Goal: Find specific page/section: Find specific page/section

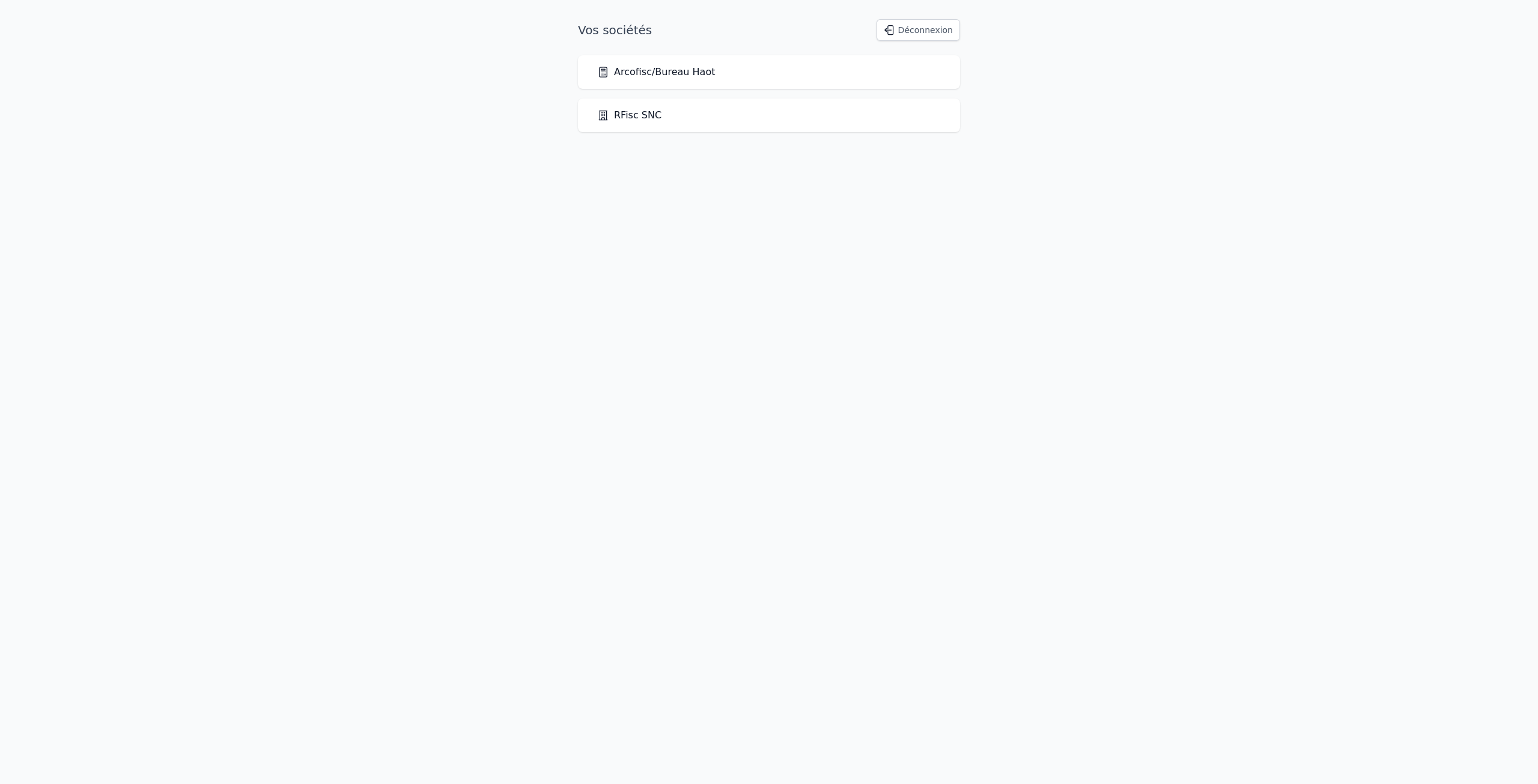
click at [704, 77] on div "Arcofisc/Bureau Haot" at bounding box center [768, 71] width 344 height 14
click at [697, 77] on link "Arcofisc/Bureau Haot" at bounding box center [656, 71] width 118 height 14
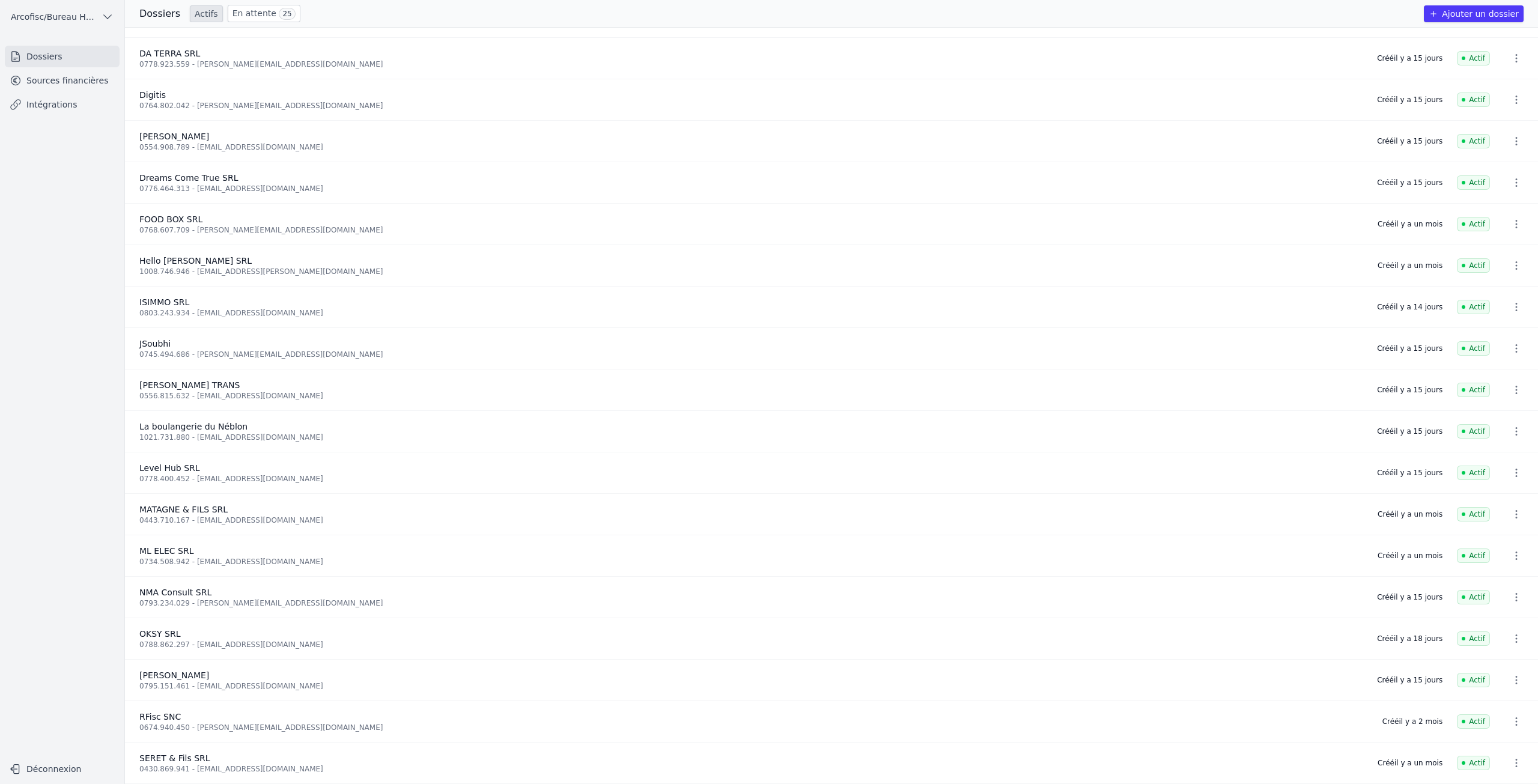
scroll to position [491, 0]
click at [59, 88] on link "Sources financières" at bounding box center [62, 80] width 115 height 22
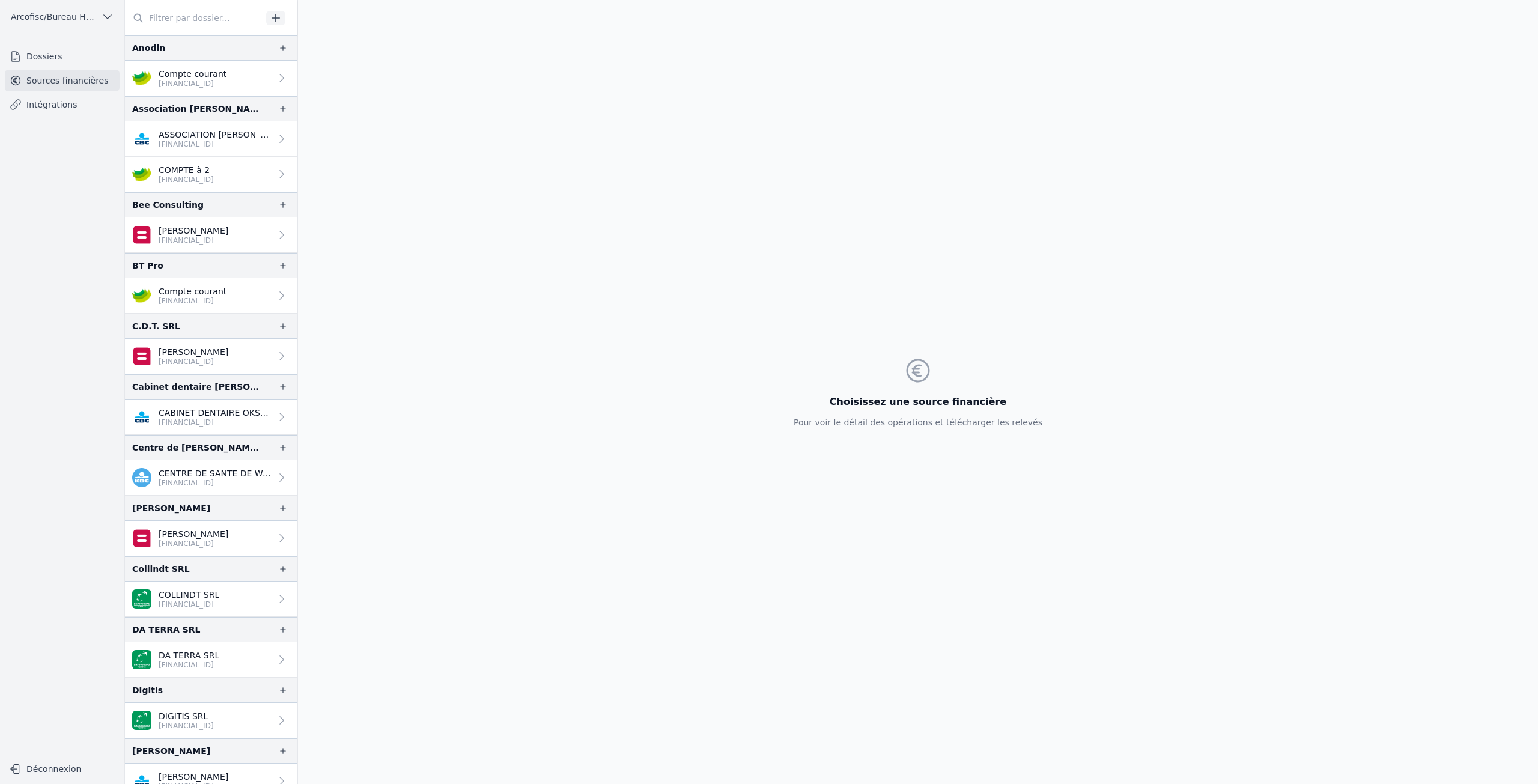
click at [238, 81] on link "Compte courant [FINANCIAL_ID]" at bounding box center [210, 78] width 172 height 35
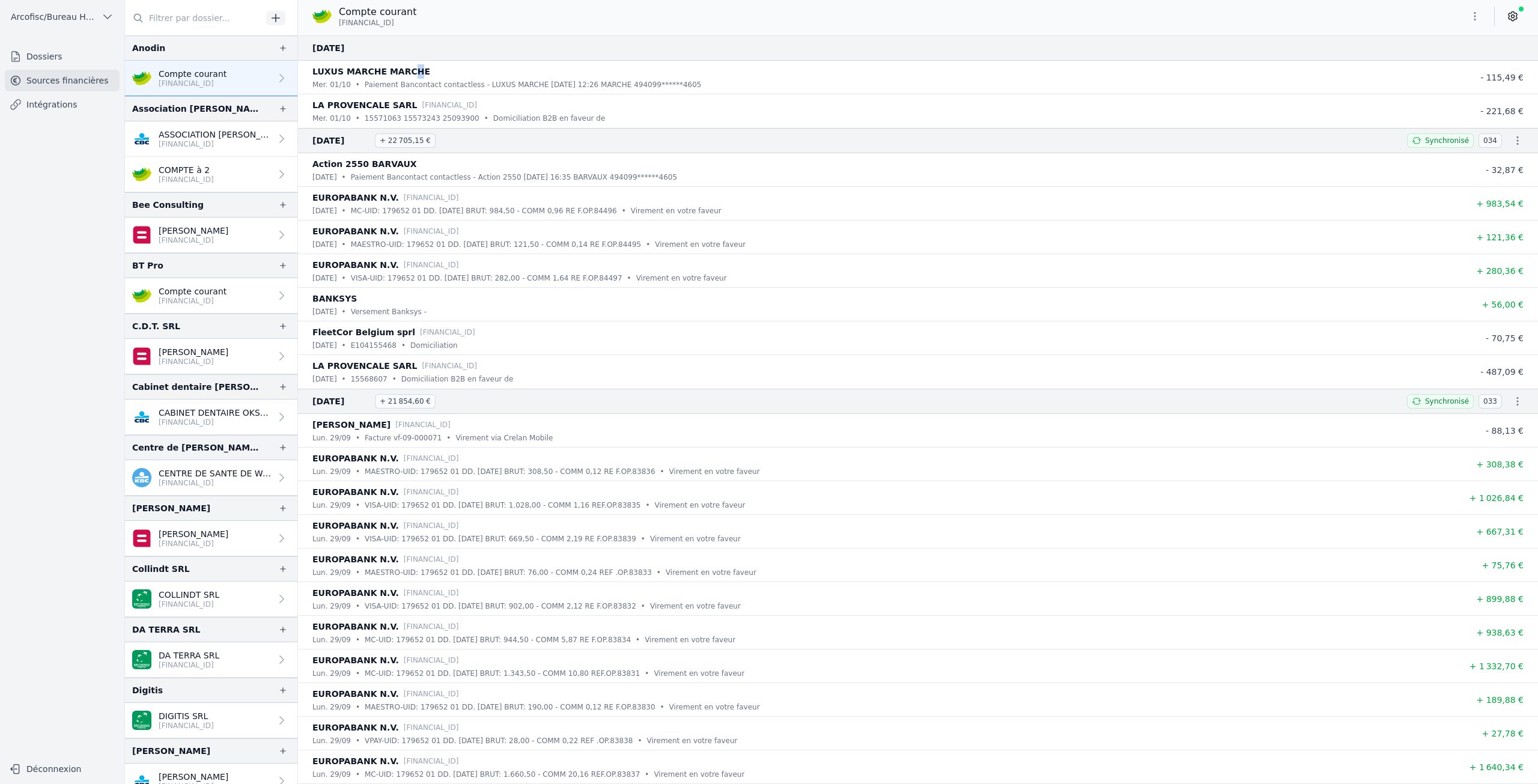
drag, startPoint x: 400, startPoint y: 74, endPoint x: 406, endPoint y: 73, distance: 6.1
click at [406, 73] on p "LUXUS MARCHE MARCHE" at bounding box center [371, 71] width 118 height 14
drag, startPoint x: 415, startPoint y: 72, endPoint x: 382, endPoint y: 76, distance: 33.2
click at [382, 76] on div "LUXUS MARCHE MARCHE" at bounding box center [881, 71] width 1139 height 14
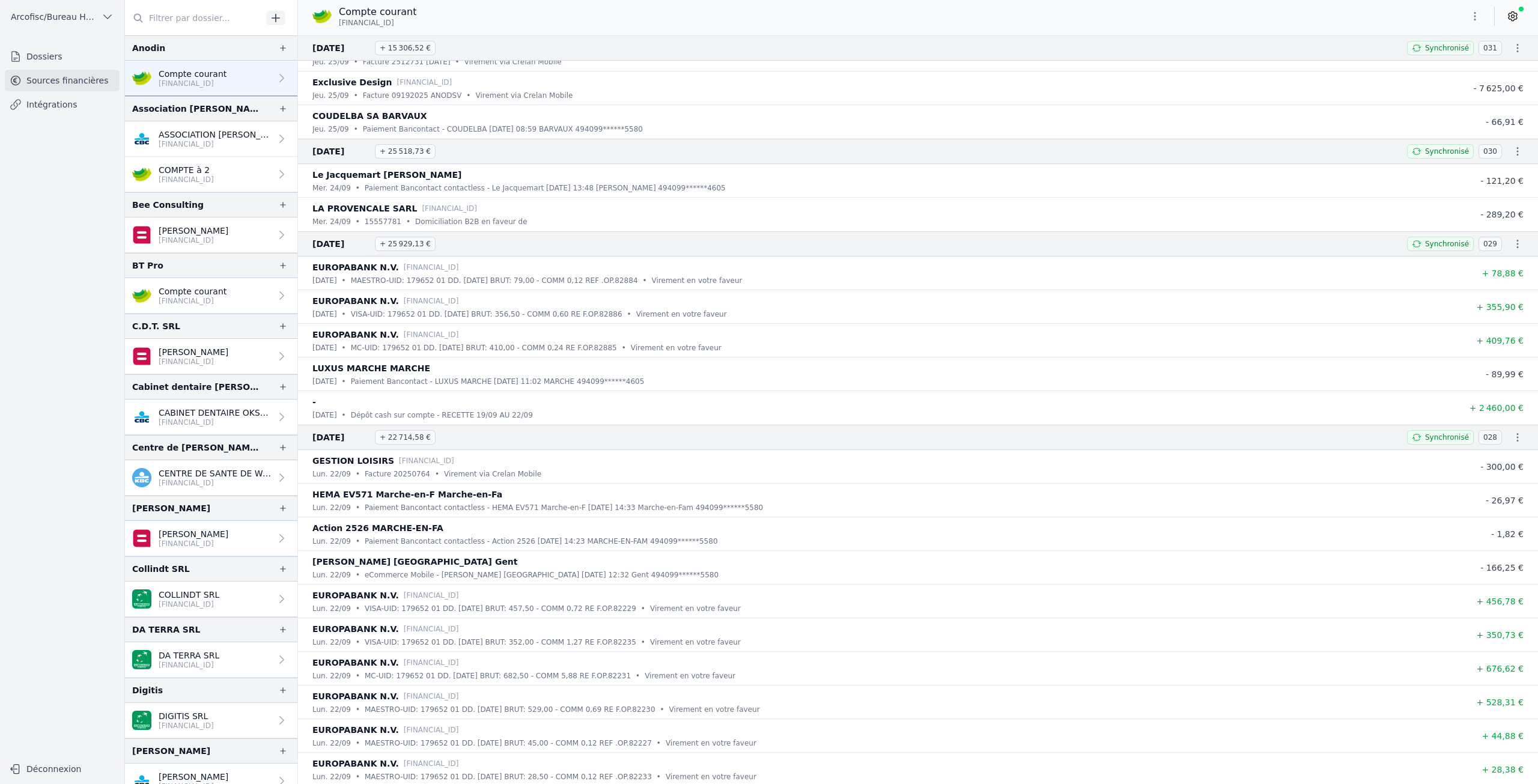
scroll to position [1382, 0]
